Goal: Entertainment & Leisure: Consume media (video, audio)

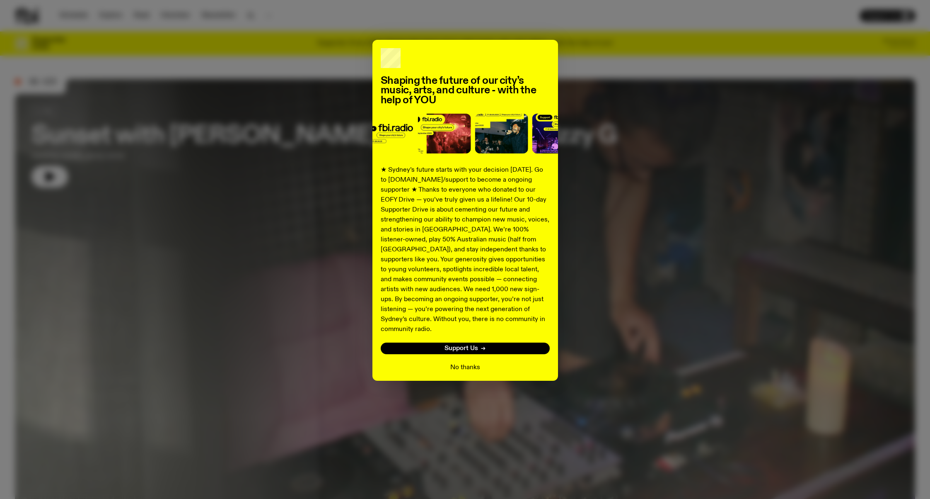
click at [474, 362] on button "No thanks" at bounding box center [466, 367] width 30 height 10
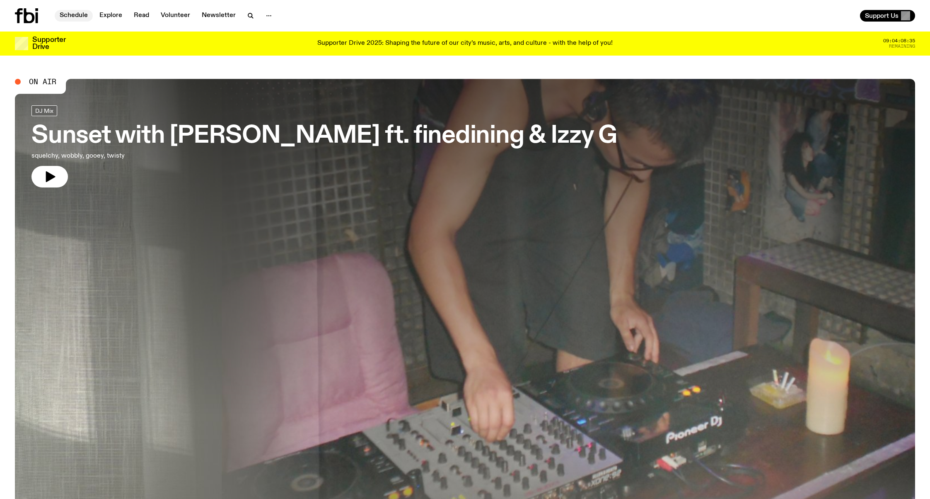
click at [79, 16] on link "Schedule" at bounding box center [74, 16] width 38 height 12
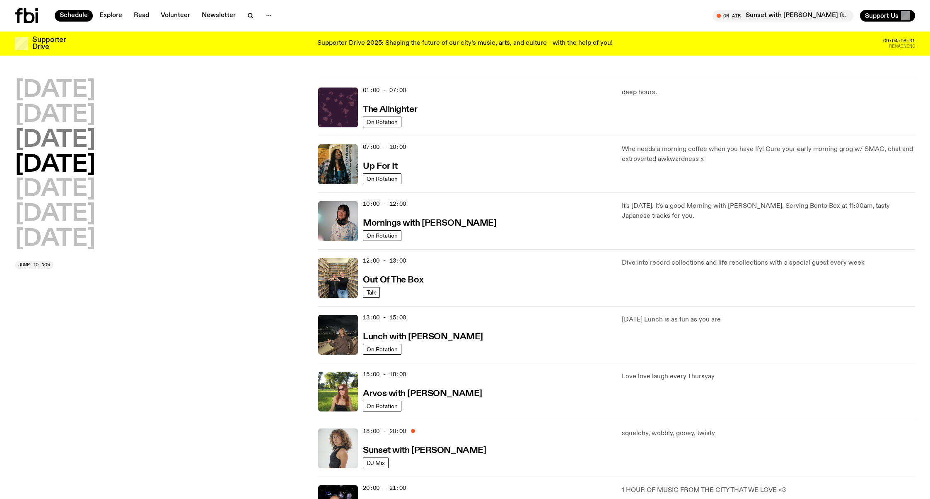
click at [95, 143] on h2 "[DATE]" at bounding box center [55, 139] width 80 height 23
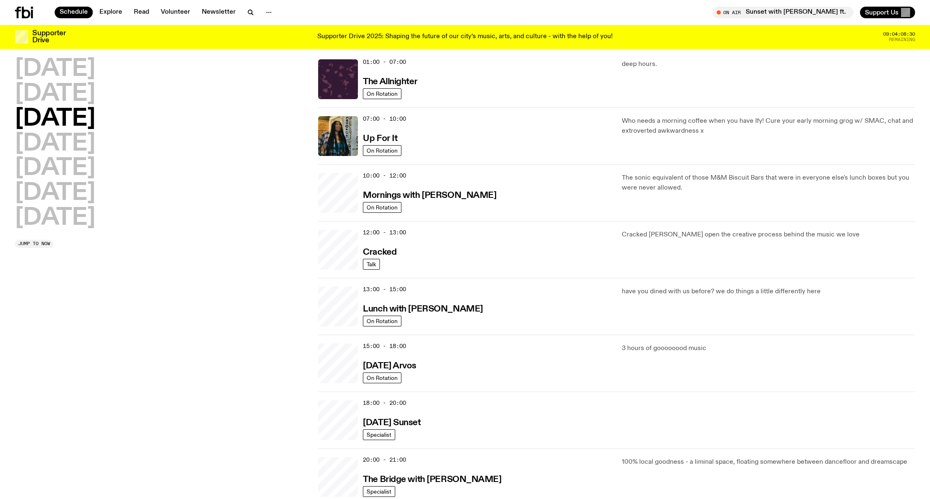
scroll to position [23, 0]
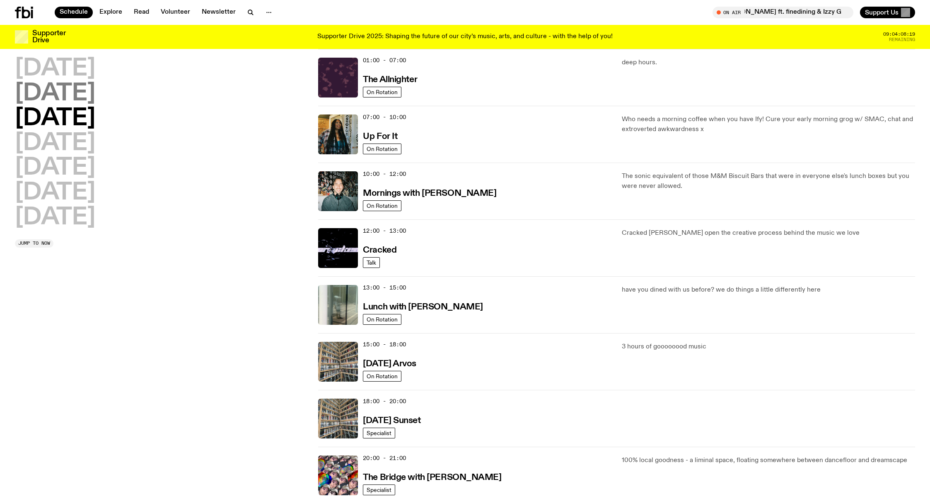
click at [94, 96] on h2 "[DATE]" at bounding box center [55, 93] width 80 height 23
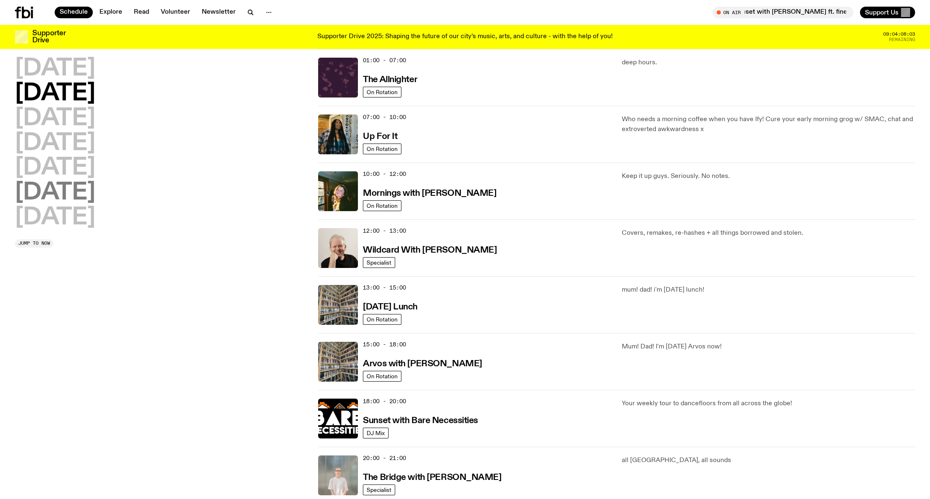
click at [88, 192] on h2 "[DATE]" at bounding box center [55, 192] width 80 height 23
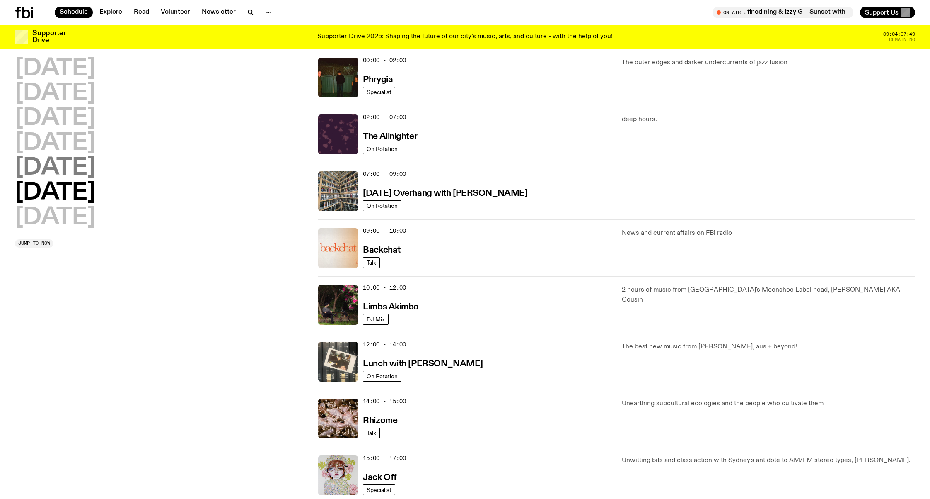
click at [29, 167] on h2 "[DATE]" at bounding box center [55, 167] width 80 height 23
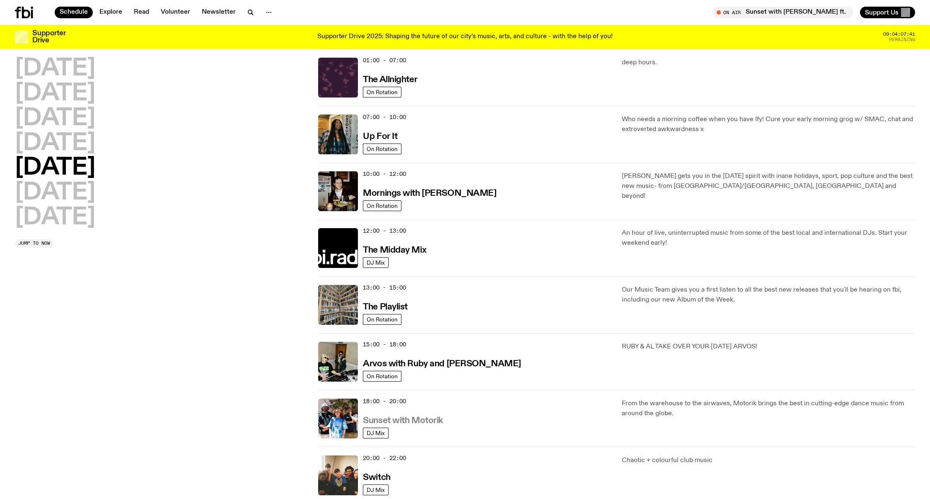
click at [434, 422] on h3 "Sunset with Motorik" at bounding box center [403, 420] width 80 height 9
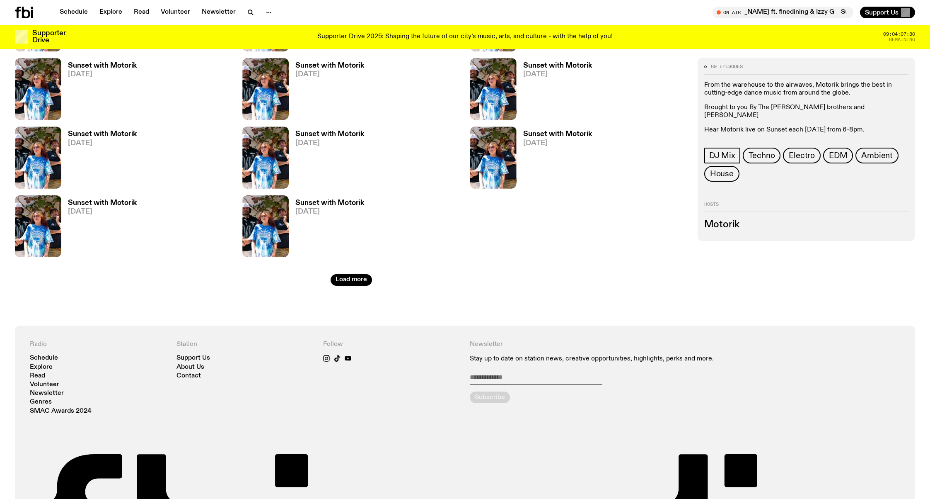
scroll to position [1217, 0]
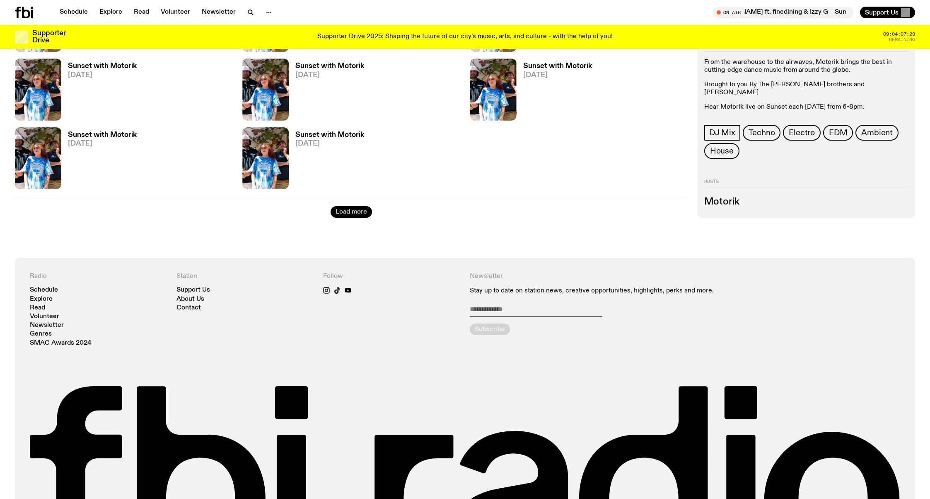
click at [363, 209] on button "Load more" at bounding box center [351, 212] width 41 height 12
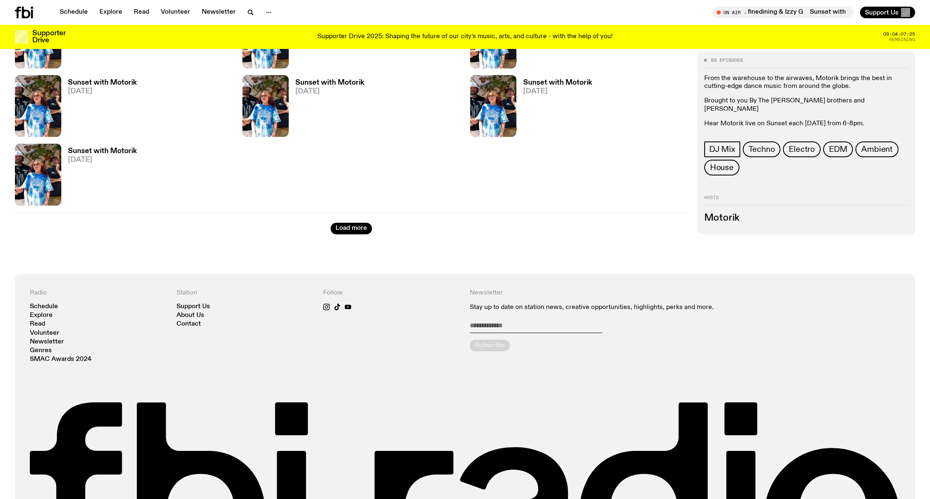
scroll to position [2046, 0]
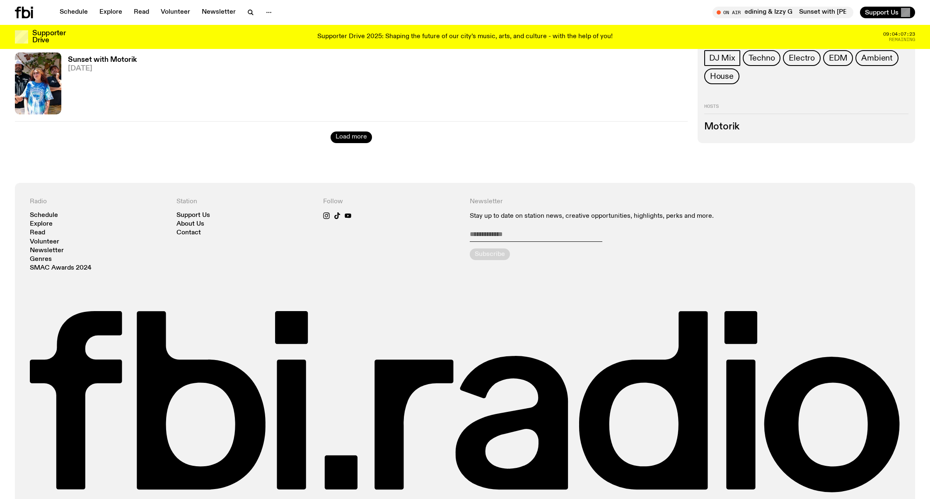
click at [362, 137] on button "Load more" at bounding box center [351, 137] width 41 height 12
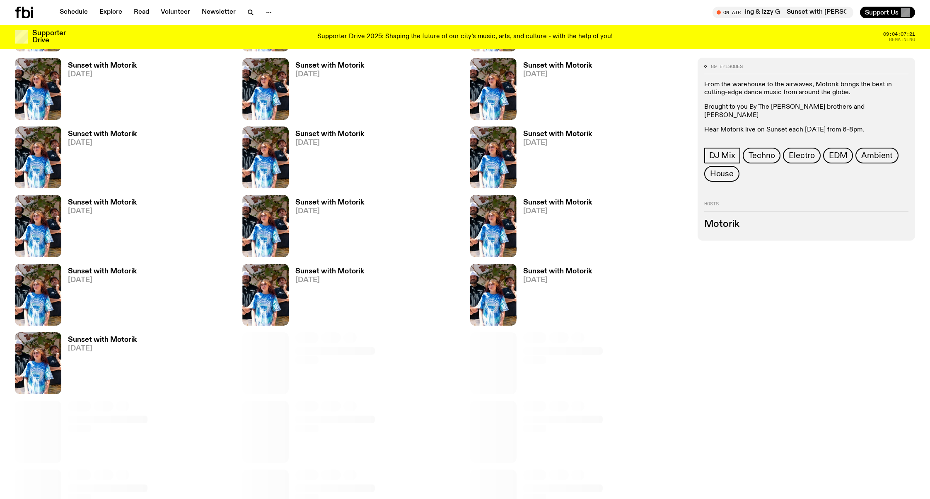
scroll to position [2405, 0]
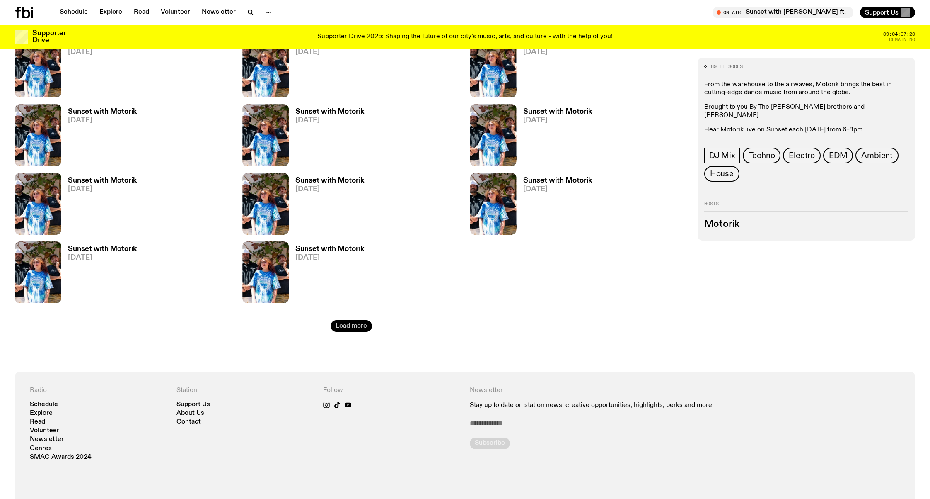
click at [347, 330] on button "Load more" at bounding box center [351, 326] width 41 height 12
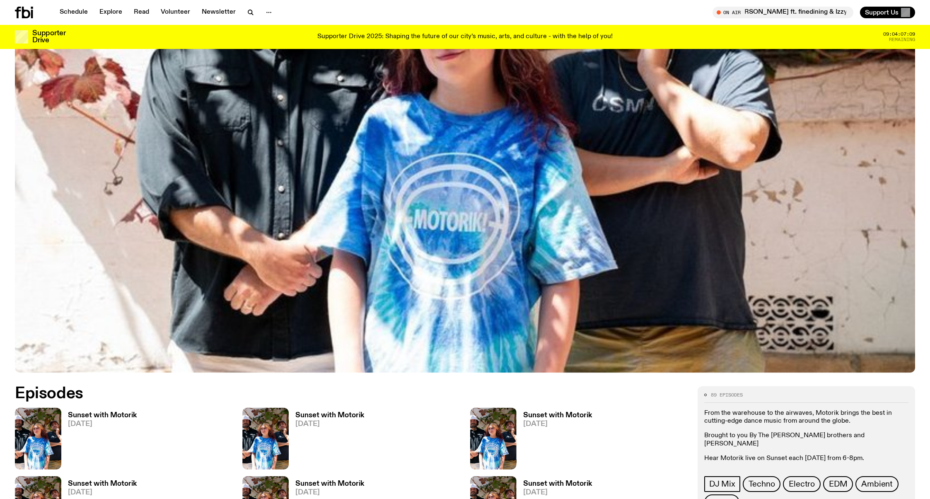
scroll to position [253, 0]
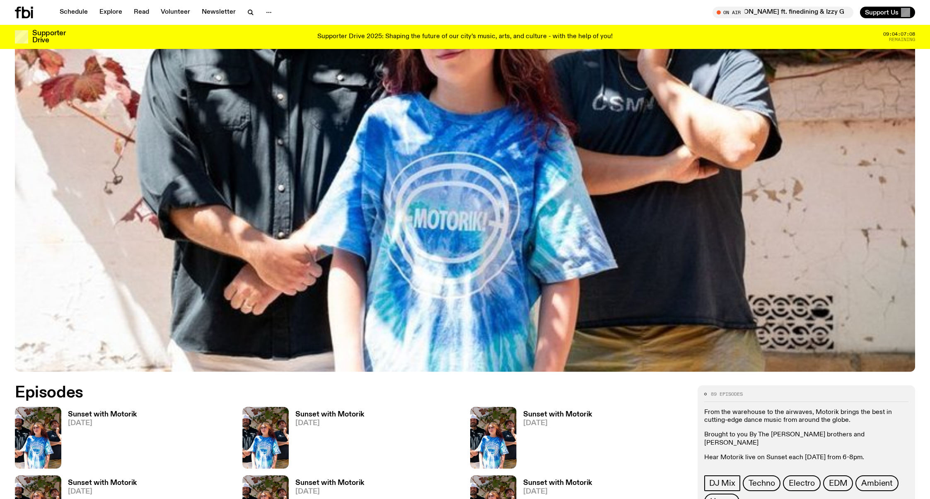
click at [124, 415] on h3 "Sunset with Motorik" at bounding box center [102, 414] width 69 height 7
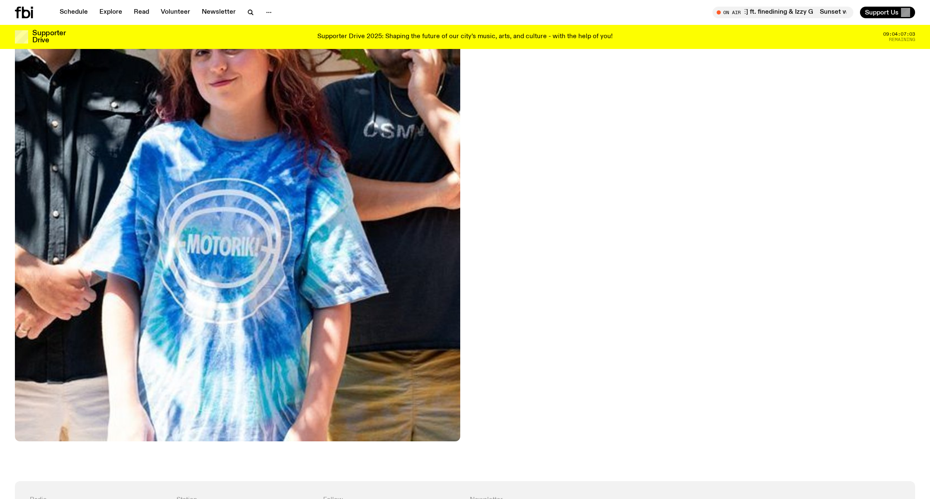
scroll to position [240, 0]
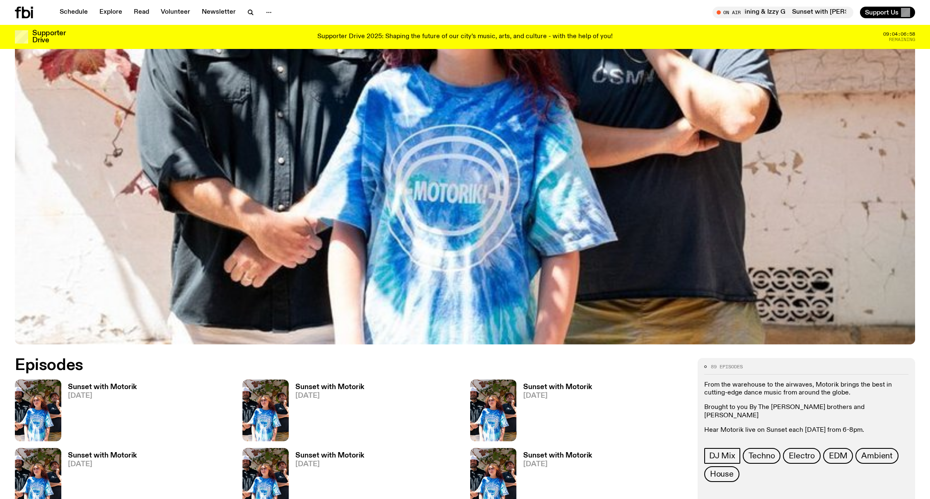
scroll to position [317, 0]
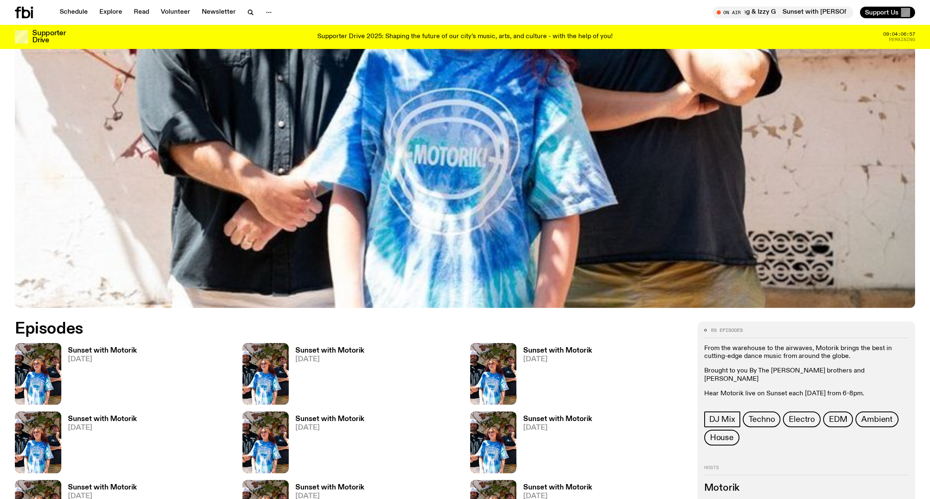
click at [126, 415] on h3 "Sunset with Motorik" at bounding box center [102, 418] width 69 height 7
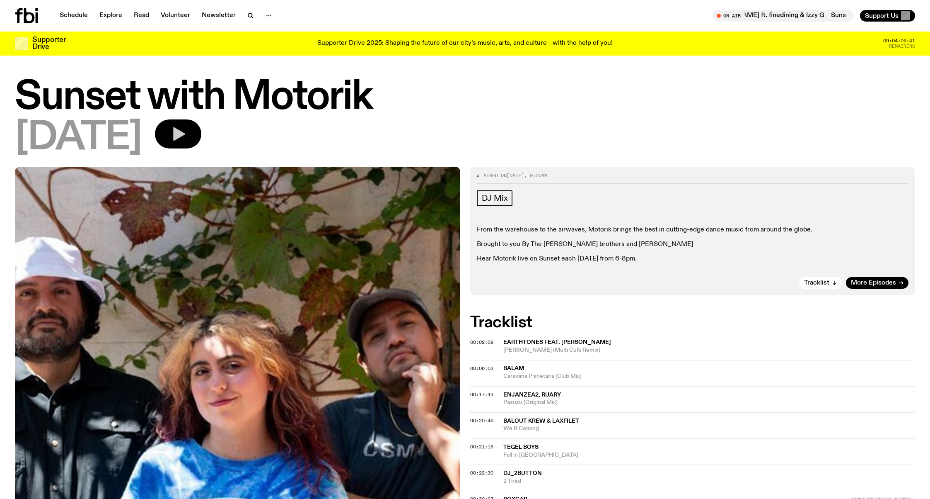
click at [185, 131] on icon "button" at bounding box center [179, 134] width 12 height 14
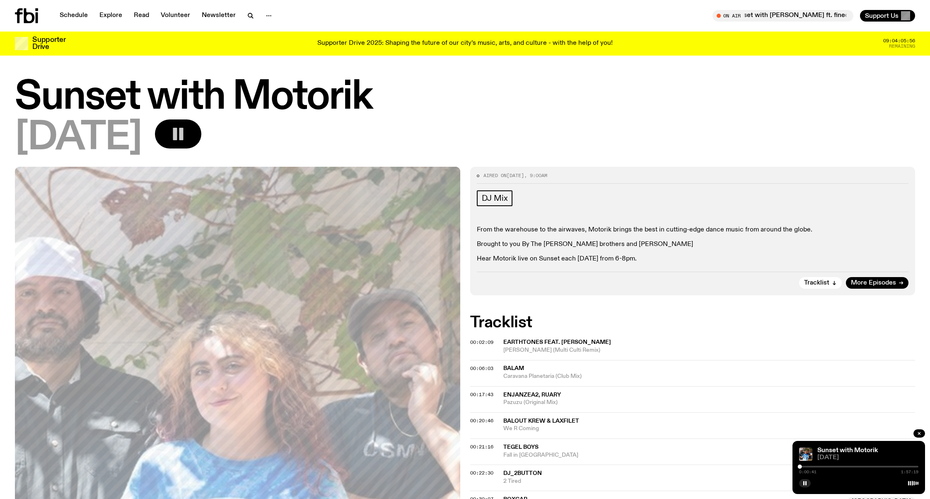
click at [805, 467] on div "0:00:41 1:57:19" at bounding box center [859, 469] width 119 height 10
click at [807, 467] on div at bounding box center [859, 466] width 119 height 2
click at [804, 466] on div at bounding box center [804, 466] width 4 height 4
click at [803, 466] on div at bounding box center [803, 466] width 4 height 4
click at [802, 466] on div at bounding box center [802, 466] width 4 height 4
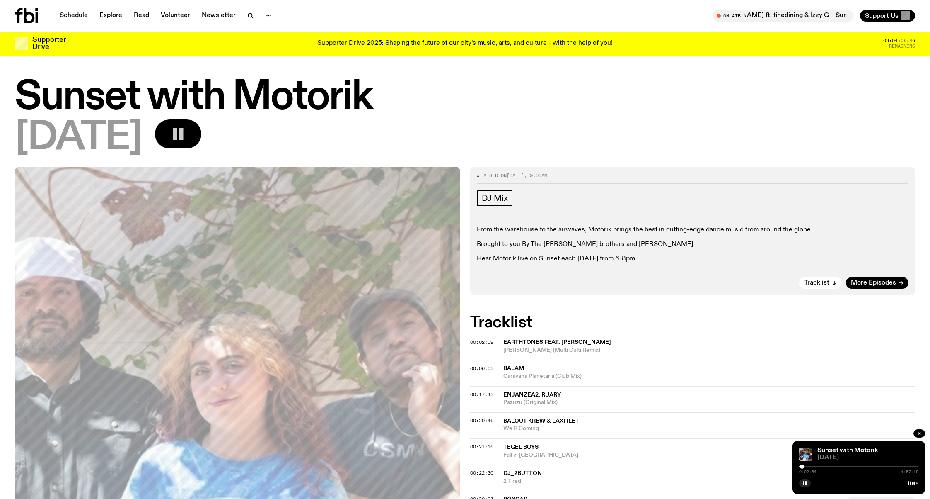
click at [809, 467] on div at bounding box center [859, 466] width 119 height 2
click at [814, 467] on div at bounding box center [859, 466] width 119 height 2
click at [821, 466] on div at bounding box center [859, 466] width 119 height 2
click at [831, 465] on div at bounding box center [859, 466] width 119 height 2
click at [839, 467] on div at bounding box center [859, 466] width 119 height 2
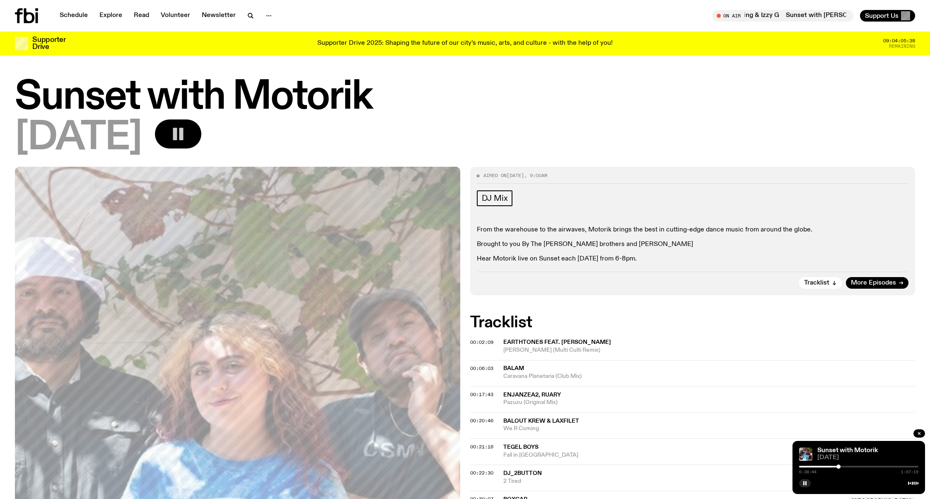
click at [846, 466] on div at bounding box center [859, 466] width 119 height 2
click at [460, 84] on h1 "Sunset with Motorik" at bounding box center [465, 97] width 901 height 37
click at [804, 482] on rect "button" at bounding box center [804, 483] width 1 height 4
